Goal: Task Accomplishment & Management: Manage account settings

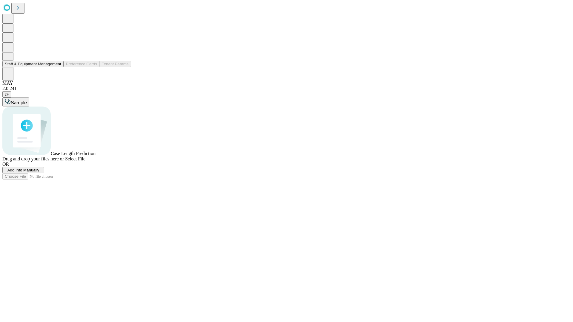
click at [57, 67] on button "Staff & Equipment Management" at bounding box center [32, 64] width 61 height 6
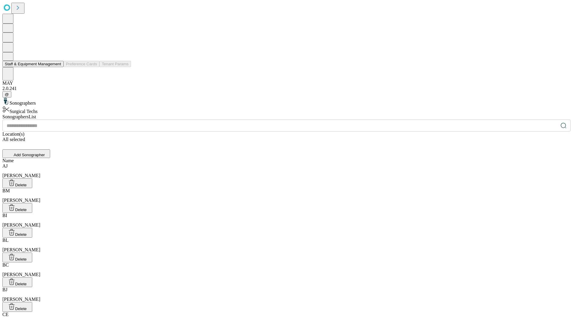
click at [57, 67] on button "Staff & Equipment Management" at bounding box center [32, 64] width 61 height 6
